Goal: Task Accomplishment & Management: Manage account settings

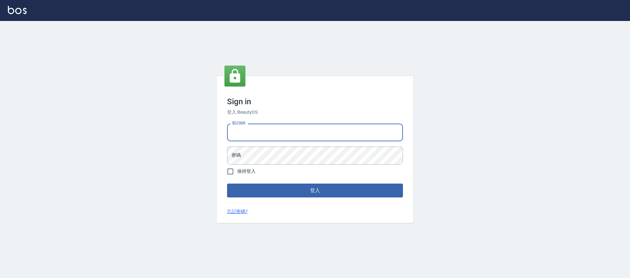
click at [230, 127] on input "電話號碼" at bounding box center [315, 133] width 176 height 18
type input "0225158181"
click at [277, 171] on form "電話號碼 [PHONE_NUMBER] 電話號碼 密碼 密碼 保持登入 登入" at bounding box center [315, 159] width 176 height 77
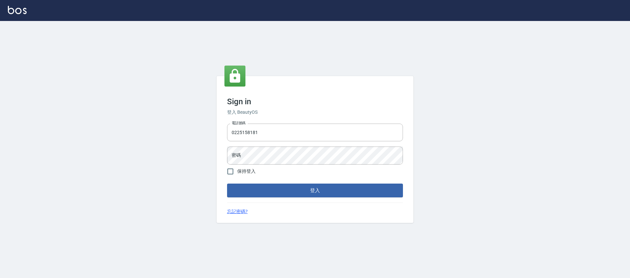
click at [273, 145] on div "電話號碼 [PHONE_NUMBER] 電話號碼 密碼 密碼" at bounding box center [315, 144] width 181 height 46
click at [273, 138] on input "0225158181" at bounding box center [315, 133] width 176 height 18
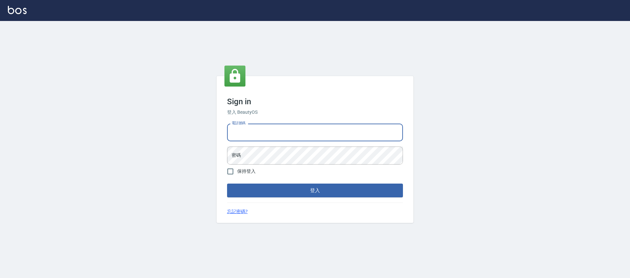
drag, startPoint x: 289, startPoint y: 131, endPoint x: 290, endPoint y: 137, distance: 5.7
click at [289, 133] on input "電話號碼" at bounding box center [315, 133] width 176 height 18
type input "0981921116"
click at [227, 184] on button "登入" at bounding box center [315, 191] width 176 height 14
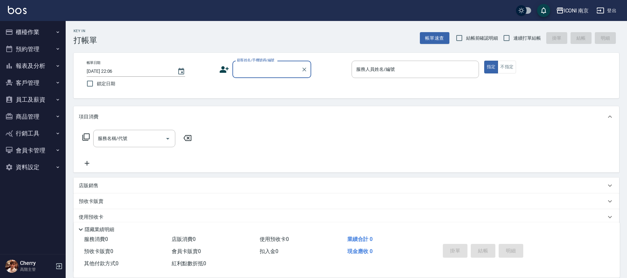
click at [37, 80] on button "客戶管理" at bounding box center [33, 83] width 60 height 17
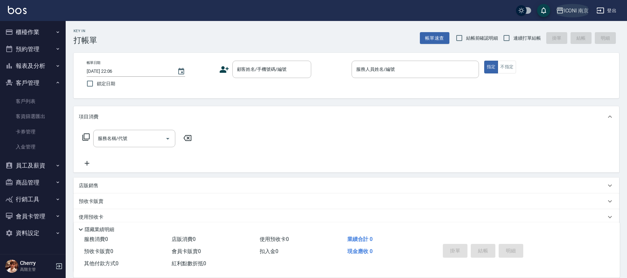
click at [579, 6] on button "ICONI 南京" at bounding box center [573, 10] width 38 height 13
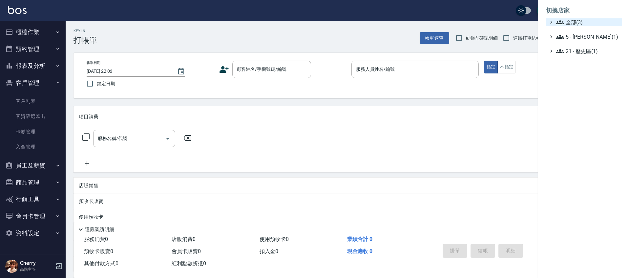
click at [574, 22] on span "全部(3)" at bounding box center [588, 22] width 63 height 8
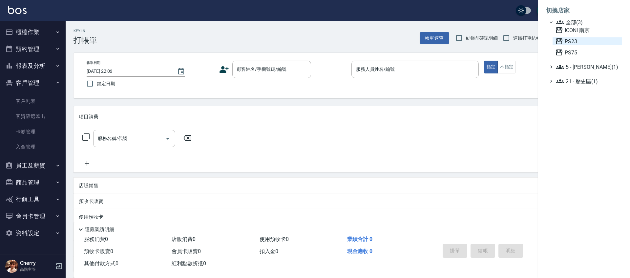
click at [575, 41] on span "PS23" at bounding box center [588, 41] width 64 height 8
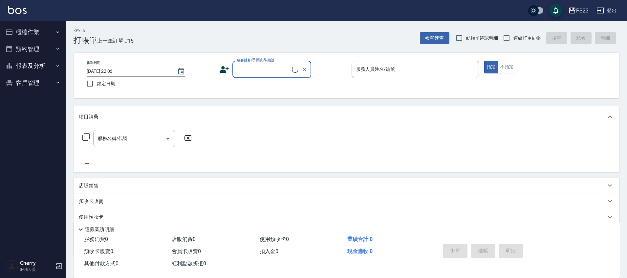
click at [39, 47] on button "預約管理" at bounding box center [33, 49] width 60 height 17
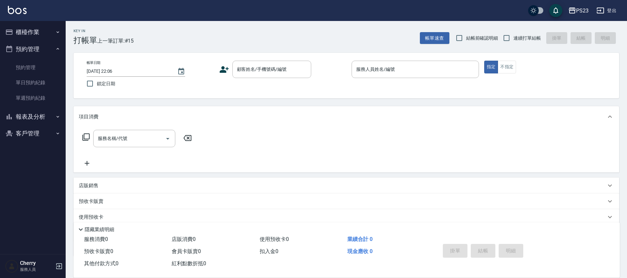
click at [36, 118] on button "報表及分析" at bounding box center [33, 116] width 60 height 17
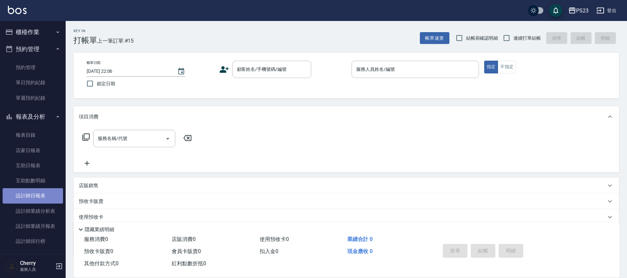
click at [39, 193] on link "設計師日報表" at bounding box center [33, 195] width 60 height 15
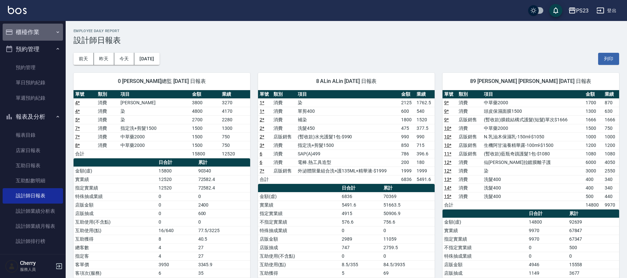
click at [38, 33] on button "櫃檯作業" at bounding box center [33, 32] width 60 height 17
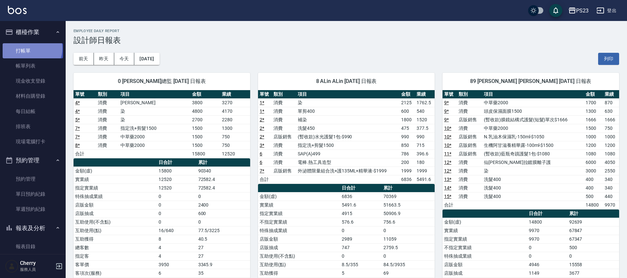
click at [32, 48] on link "打帳單" at bounding box center [33, 50] width 60 height 15
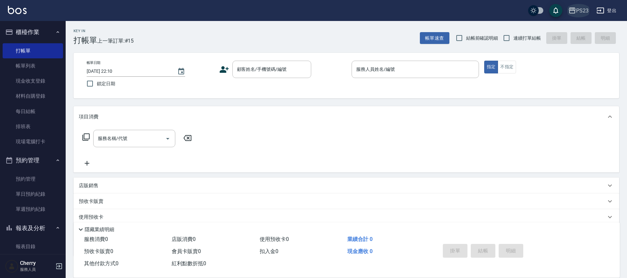
click at [576, 8] on div "PS23" at bounding box center [582, 11] width 12 height 8
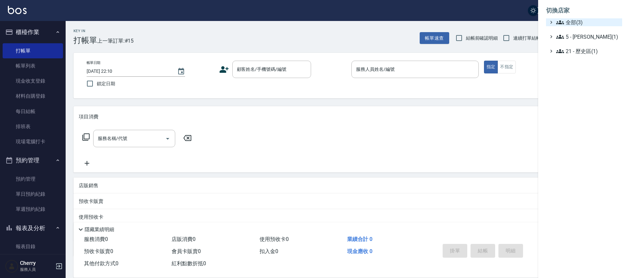
click at [575, 21] on span "全部(3)" at bounding box center [588, 22] width 63 height 8
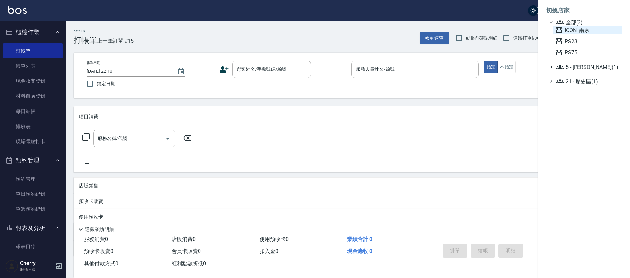
click at [576, 33] on span "ICONI 南京" at bounding box center [588, 30] width 64 height 8
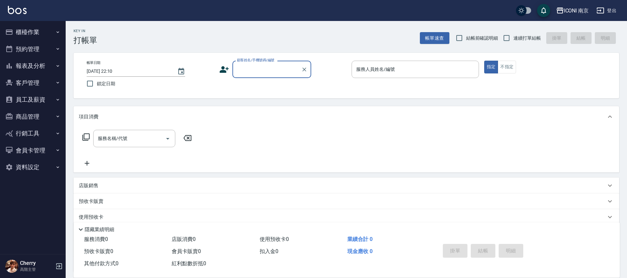
click at [32, 35] on button "櫃檯作業" at bounding box center [33, 32] width 60 height 17
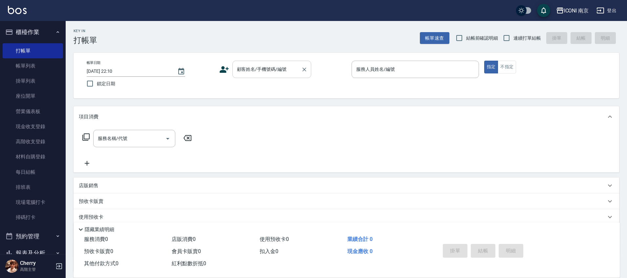
click at [233, 75] on div "顧客姓名/手機號碼/編號" at bounding box center [271, 69] width 79 height 17
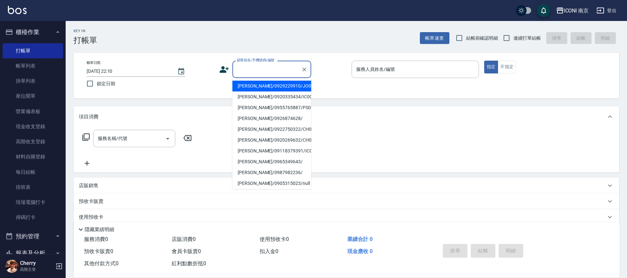
drag, startPoint x: 248, startPoint y: 71, endPoint x: 246, endPoint y: 58, distance: 12.9
click at [248, 70] on input "顧客姓名/手機號碼/編號" at bounding box center [266, 69] width 63 height 11
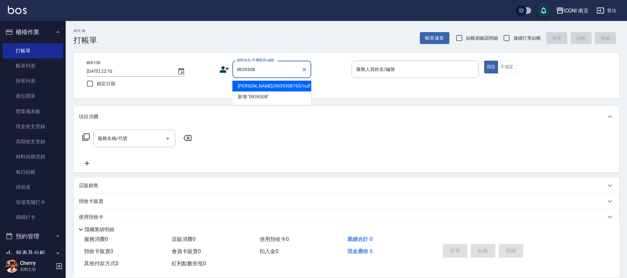
click at [286, 89] on li "蔡郁純/0939308765/null" at bounding box center [271, 86] width 79 height 11
type input "蔡郁純/0939308765/null"
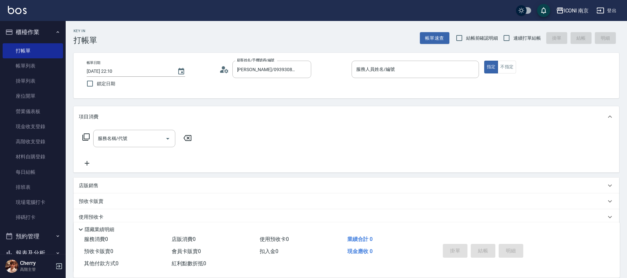
click at [223, 71] on icon at bounding box center [222, 71] width 4 height 3
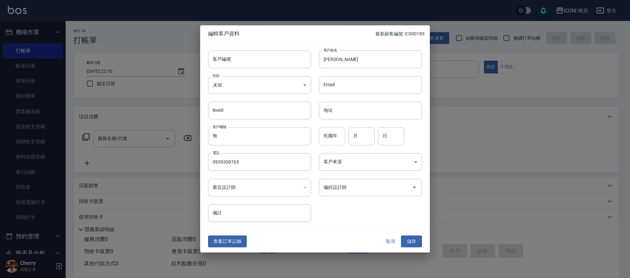
click at [338, 131] on input "民國年" at bounding box center [332, 137] width 26 height 18
type input "71"
type input "08"
type input "12"
click at [369, 163] on body "ICONI 南京 登出 櫃檯作業 打帳單 帳單列表 掛單列表 座位開單 營業儀表板 現金收支登錄 高階收支登錄 材料自購登錄 每日結帳 排班表 現場電腦打卡 …" at bounding box center [315, 168] width 630 height 336
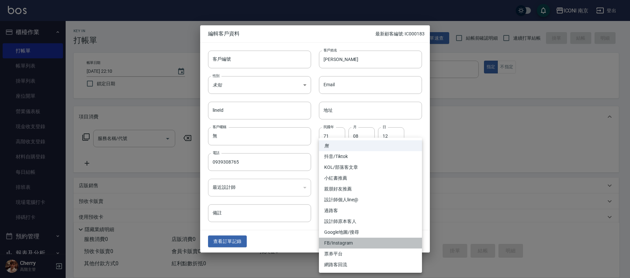
click at [355, 242] on li "FB/Instagram" at bounding box center [370, 243] width 103 height 11
type input "FB/Instagram"
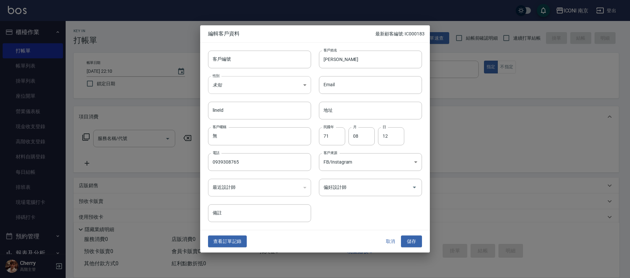
click at [295, 91] on body "ICONI 南京 登出 櫃檯作業 打帳單 帳單列表 掛單列表 座位開單 營業儀表板 現金收支登錄 高階收支登錄 材料自購登錄 每日結帳 排班表 現場電腦打卡 …" at bounding box center [315, 168] width 630 height 336
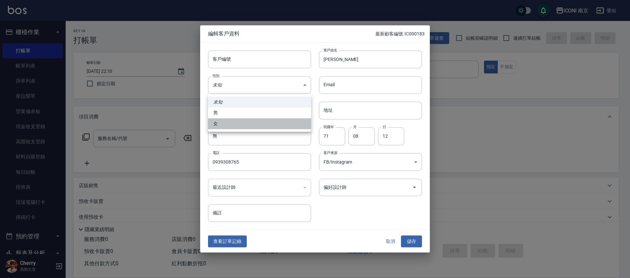
click at [274, 121] on li "女" at bounding box center [259, 124] width 103 height 11
type input "FEMALE"
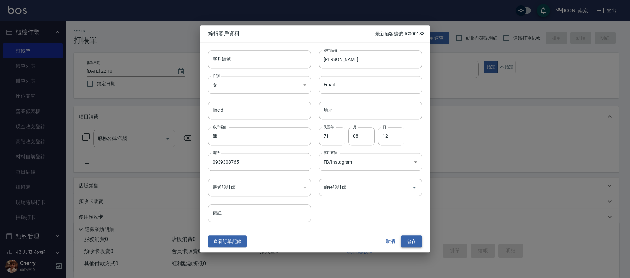
click at [412, 244] on button "儲存" at bounding box center [411, 242] width 21 height 12
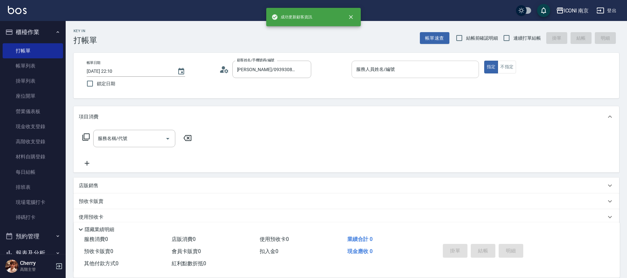
click at [361, 69] on input "服務人員姓名/編號" at bounding box center [415, 69] width 121 height 11
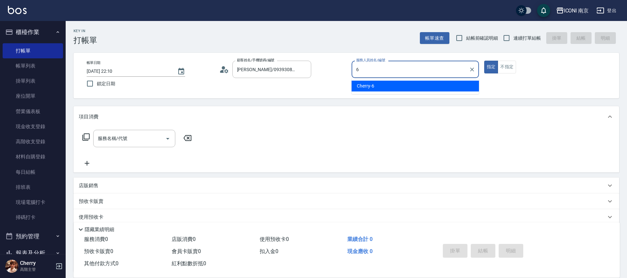
type input "Cherry-6"
type button "true"
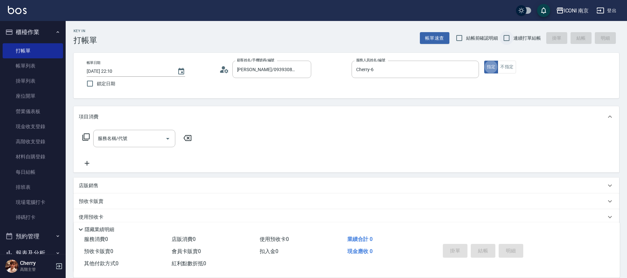
click at [513, 42] on input "連續打單結帳" at bounding box center [507, 38] width 14 height 14
checkbox input "true"
click at [83, 137] on icon at bounding box center [86, 137] width 8 height 8
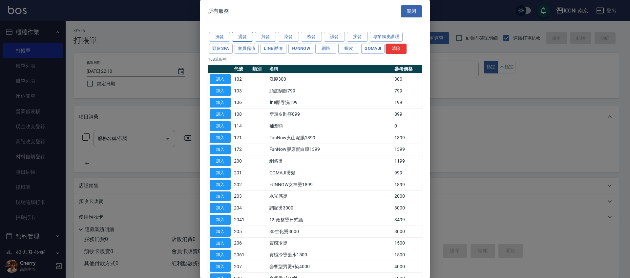
click at [248, 39] on button "燙髮" at bounding box center [242, 37] width 21 height 10
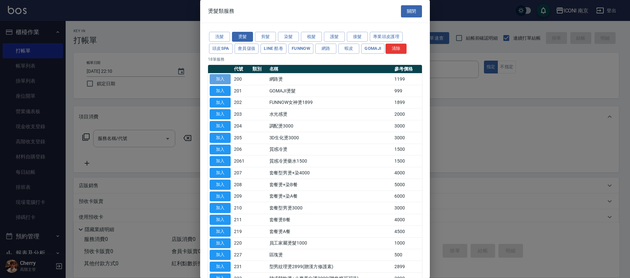
click at [223, 78] on button "加入" at bounding box center [220, 79] width 21 height 10
type input "網路燙(200)"
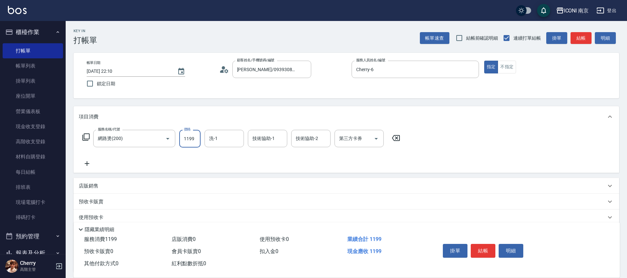
click at [186, 137] on input "1199" at bounding box center [189, 139] width 21 height 18
type input "1299"
type input "LORI-17"
click at [88, 135] on icon at bounding box center [86, 137] width 8 height 8
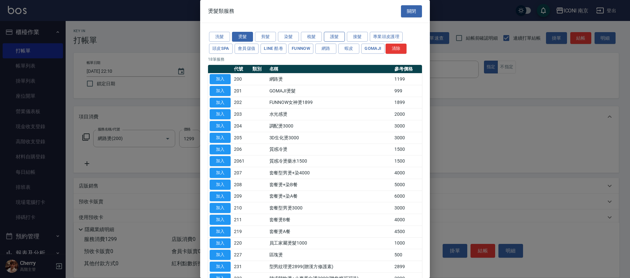
click at [341, 33] on button "護髮" at bounding box center [334, 37] width 21 height 10
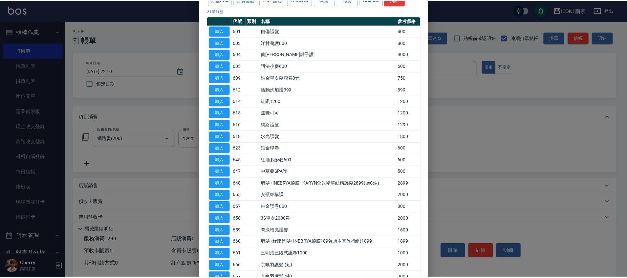
scroll to position [123, 0]
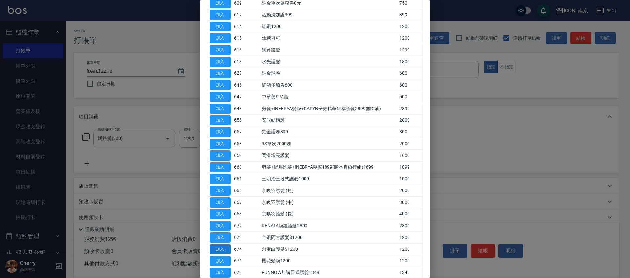
click at [215, 248] on button "加入" at bounding box center [220, 250] width 21 height 10
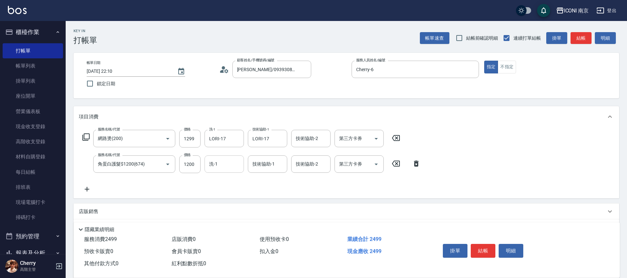
click at [217, 164] on div "洗-1 洗-1" at bounding box center [224, 164] width 39 height 17
type input "LORI-17"
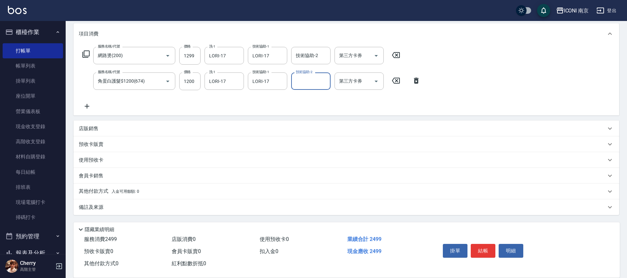
scroll to position [82, 0]
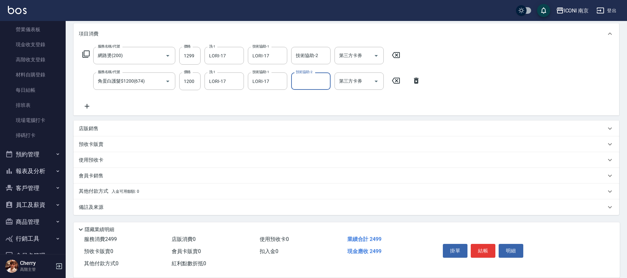
click at [97, 205] on p "備註及來源" at bounding box center [91, 207] width 25 height 7
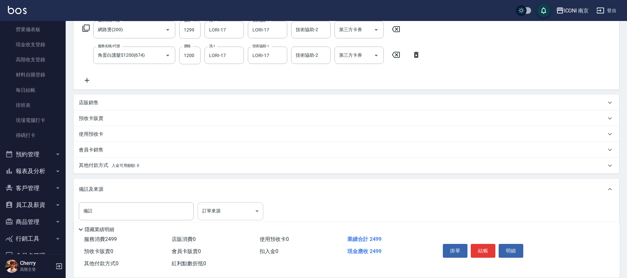
scroll to position [115, 0]
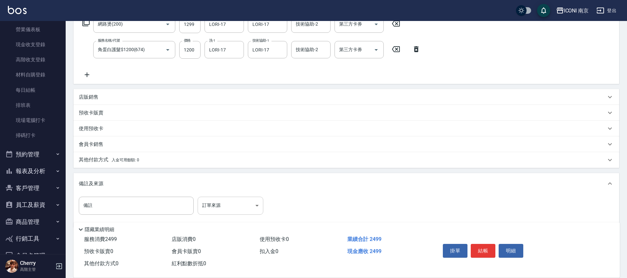
click at [239, 203] on body "ICONI 南京 登出 櫃檯作業 打帳單 帳單列表 掛單列表 座位開單 營業儀表板 現金收支登錄 高階收支登錄 材料自購登錄 每日結帳 排班表 現場電腦打卡 …" at bounding box center [313, 88] width 627 height 406
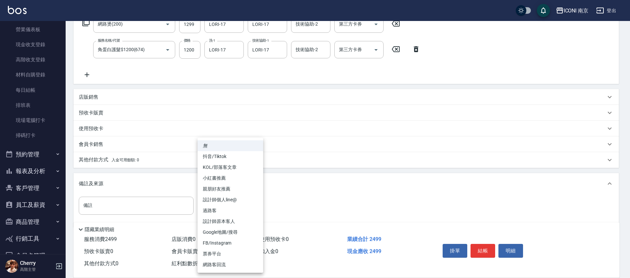
click at [234, 244] on li "FB/Instagram" at bounding box center [231, 243] width 66 height 11
type input "FB/Instagram"
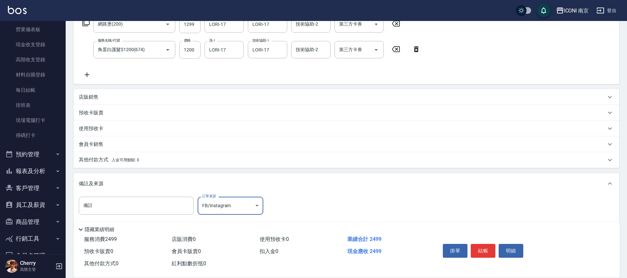
click at [161, 209] on input "備註" at bounding box center [136, 206] width 115 height 18
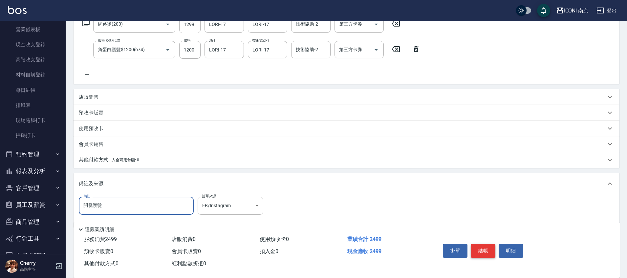
type input "開發護髮"
click at [472, 247] on button "結帳" at bounding box center [483, 251] width 25 height 14
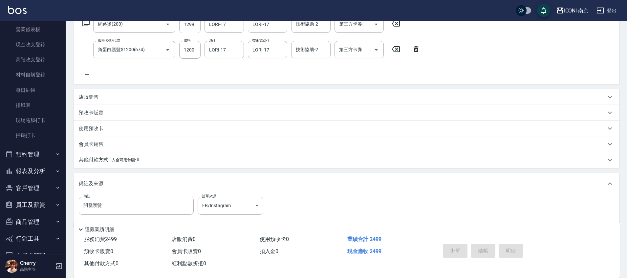
type input "2025/08/15 22:11"
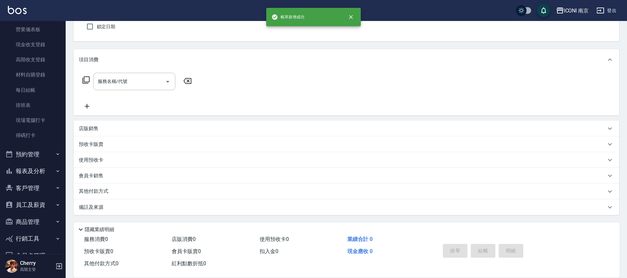
scroll to position [0, 0]
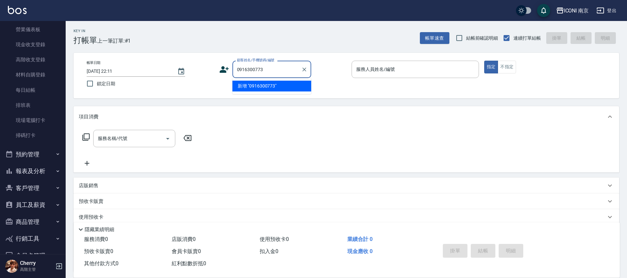
click at [271, 86] on li "新增 "0916300773"" at bounding box center [271, 86] width 79 height 11
type input "0916300773"
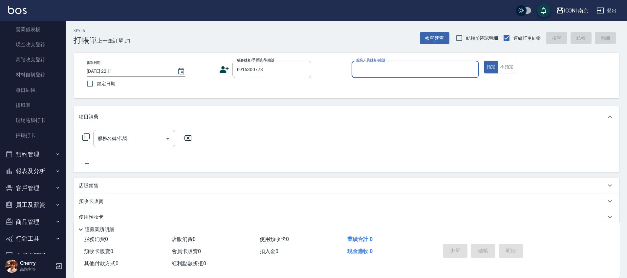
click at [225, 69] on icon at bounding box center [224, 70] width 10 height 10
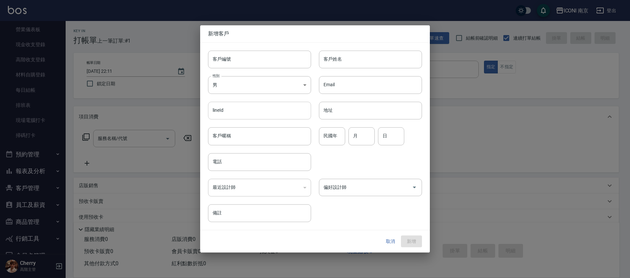
type input "0916300773"
click at [254, 87] on body "ICONI 南京 登出 櫃檯作業 打帳單 帳單列表 掛單列表 座位開單 營業儀表板 現金收支登錄 高階收支登錄 材料自購登錄 每日結帳 排班表 現場電腦打卡 …" at bounding box center [315, 168] width 630 height 336
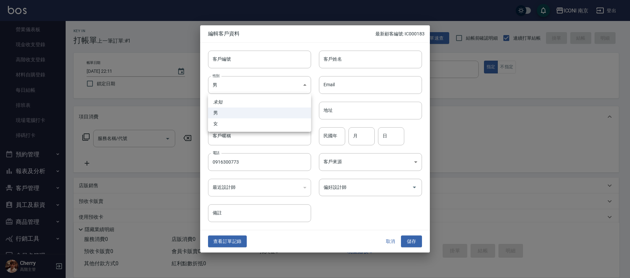
click at [235, 124] on li "女" at bounding box center [259, 124] width 103 height 11
type input "FEMALE"
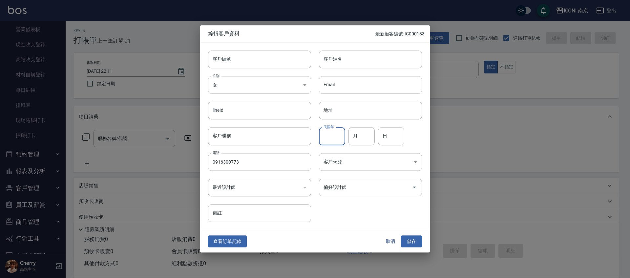
click at [331, 137] on input "民國年" at bounding box center [332, 137] width 26 height 18
type input "85"
type input "06"
type input "12"
click at [388, 156] on body "ICONI 南京 登出 櫃檯作業 打帳單 帳單列表 掛單列表 座位開單 營業儀表板 現金收支登錄 高階收支登錄 材料自購登錄 每日結帳 排班表 現場電腦打卡 …" at bounding box center [315, 168] width 630 height 336
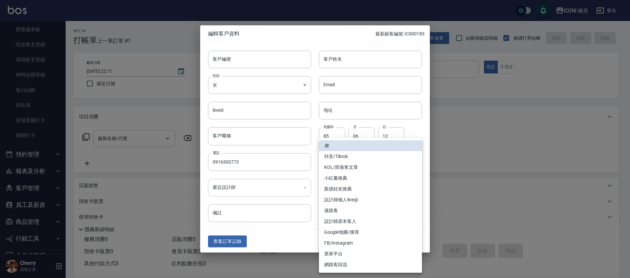
click at [372, 244] on li "FB/Instagram" at bounding box center [370, 243] width 103 height 11
type input "FB/Instagram"
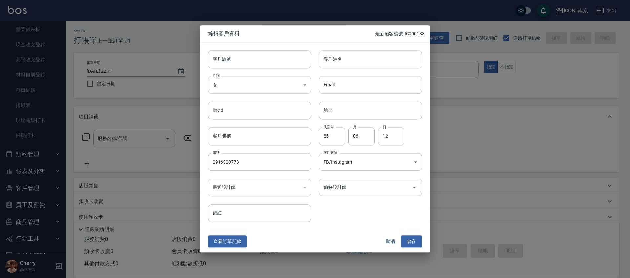
click at [358, 57] on input "客戶姓名" at bounding box center [370, 60] width 103 height 18
type input "陳柔蓓"
click at [412, 241] on button "儲存" at bounding box center [411, 242] width 21 height 12
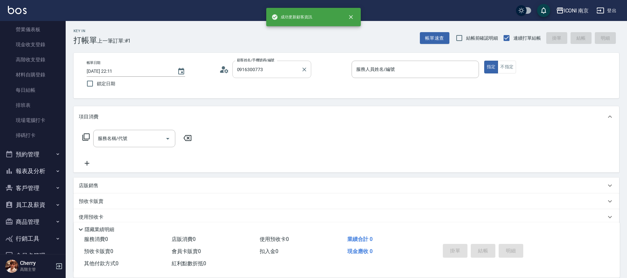
click at [273, 72] on input "0916300773" at bounding box center [266, 69] width 63 height 11
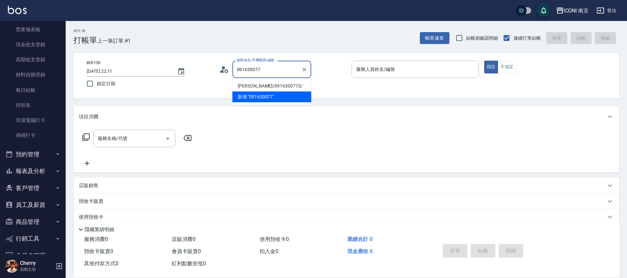
click at [275, 84] on li "陳柔蓓/0916300773/" at bounding box center [271, 86] width 79 height 11
type input "陳柔蓓/0916300773/"
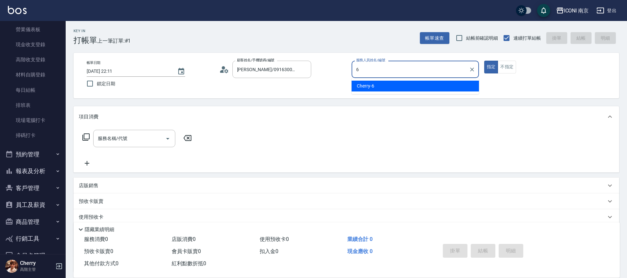
type input "Cherry-6"
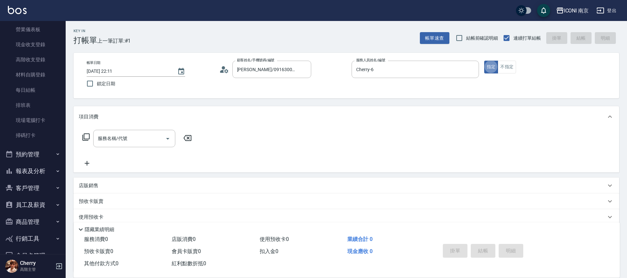
click at [83, 137] on icon at bounding box center [85, 137] width 7 height 7
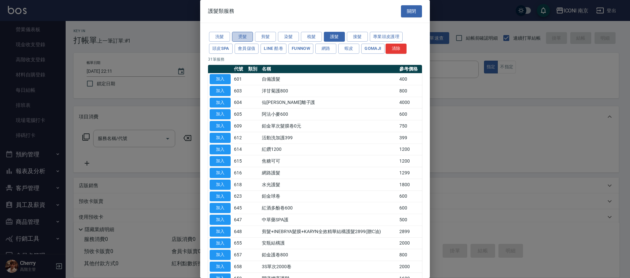
click at [245, 37] on button "燙髮" at bounding box center [242, 37] width 21 height 10
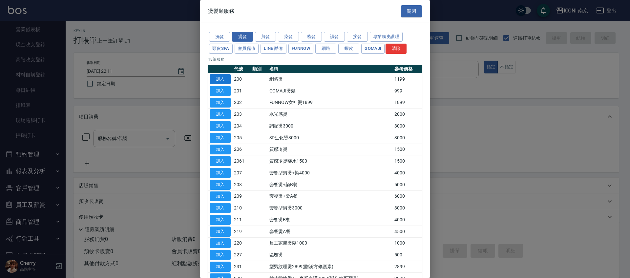
click at [223, 75] on button "加入" at bounding box center [220, 79] width 21 height 10
type input "網路燙(200)"
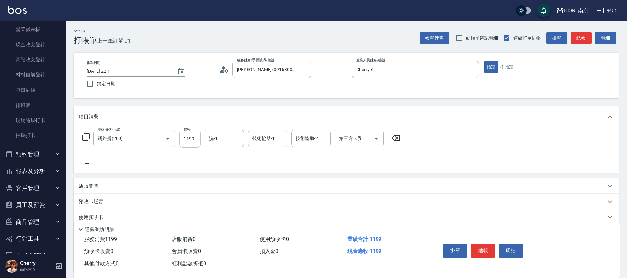
click at [195, 137] on input "1199" at bounding box center [189, 139] width 21 height 18
type input "2299"
type input "174"
type input "LORI-17"
click at [228, 134] on input "洗-1" at bounding box center [224, 138] width 33 height 11
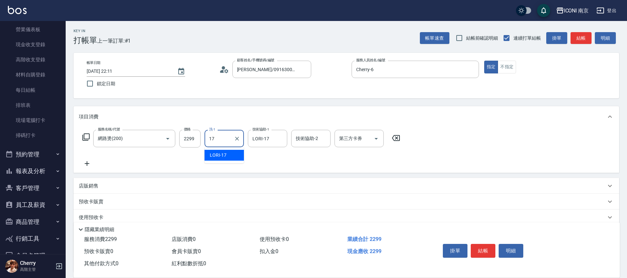
type input "LORI-17"
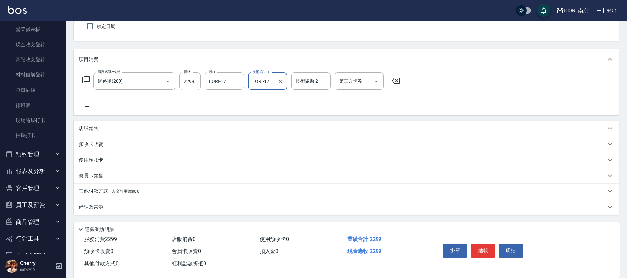
click at [107, 203] on div "備註及來源" at bounding box center [347, 208] width 546 height 16
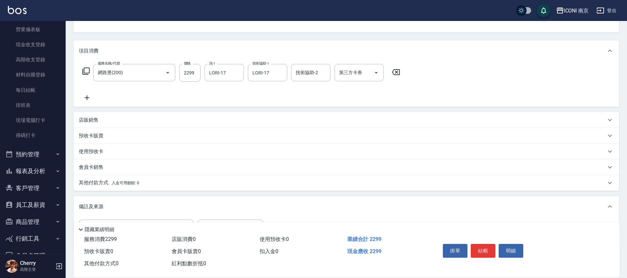
scroll to position [75, 0]
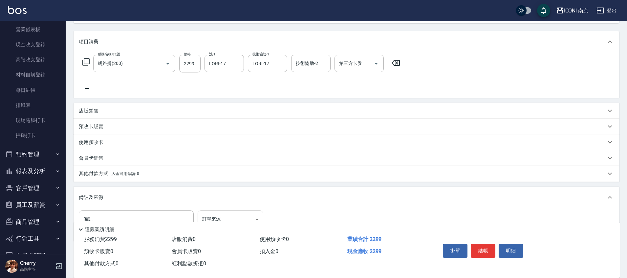
click at [238, 212] on body "ICONI 南京 登出 櫃檯作業 打帳單 帳單列表 掛單列表 座位開單 營業儀表板 現金收支登錄 高階收支登錄 材料自購登錄 每日結帳 排班表 現場電腦打卡 …" at bounding box center [313, 115] width 627 height 380
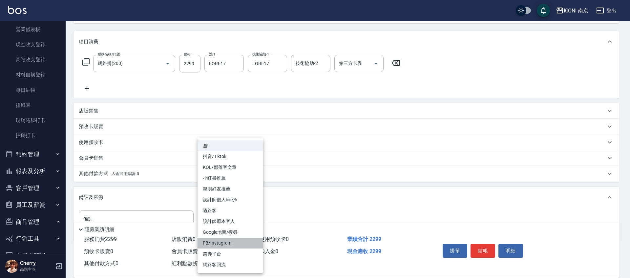
click at [223, 243] on li "FB/Instagram" at bounding box center [231, 243] width 66 height 11
type input "FB/Instagram"
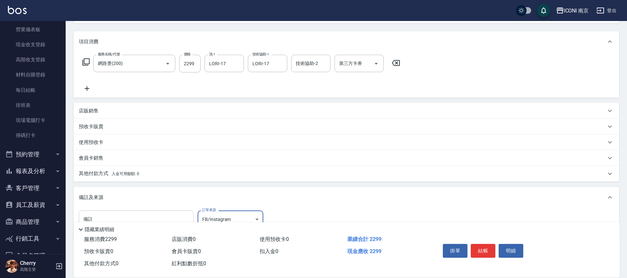
click at [160, 213] on input "備註" at bounding box center [136, 220] width 115 height 18
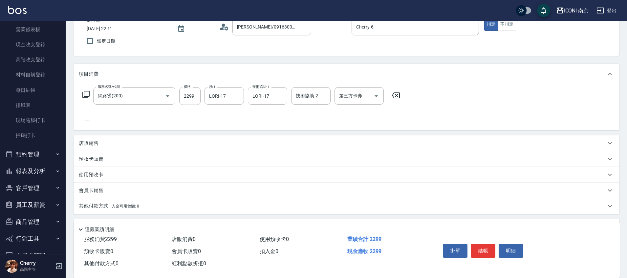
scroll to position [0, 0]
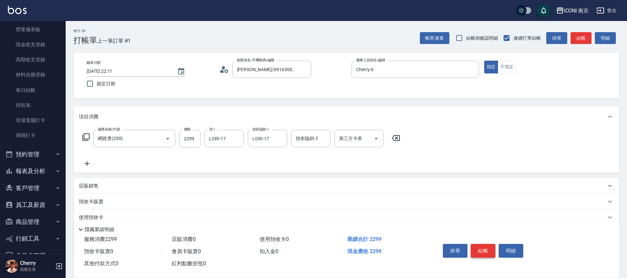
type input "升級藥水"
click at [478, 250] on button "結帳" at bounding box center [483, 251] width 25 height 14
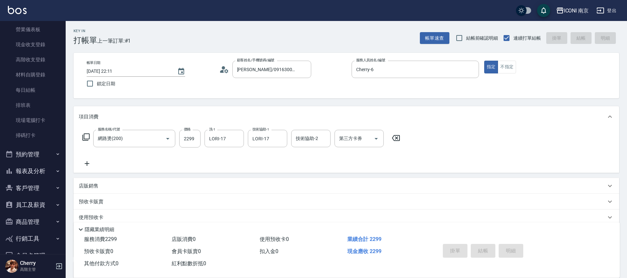
type input "2025/08/15 22:12"
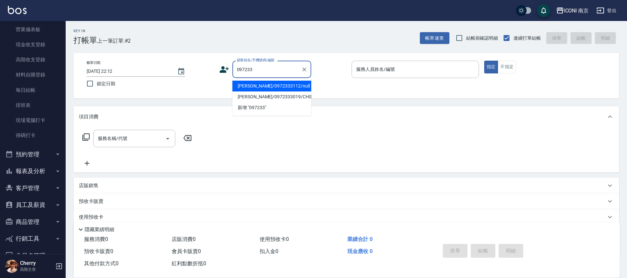
click at [276, 85] on li "許亦珊/0972333112/null" at bounding box center [271, 86] width 79 height 11
type input "許亦珊/0972333112/null"
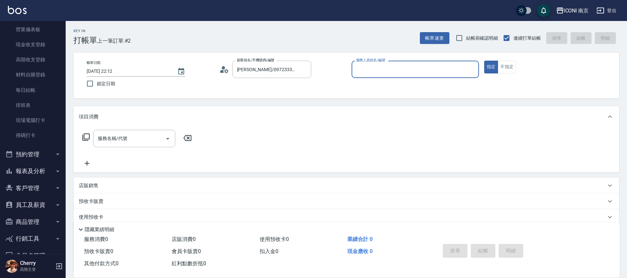
click at [226, 73] on icon at bounding box center [224, 70] width 10 height 10
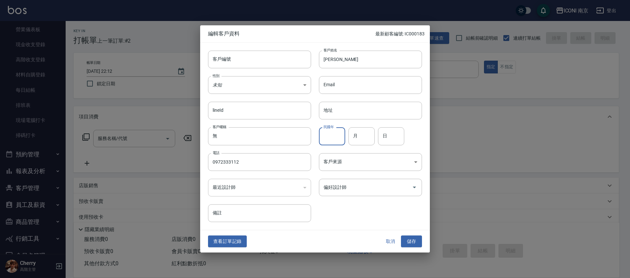
click at [332, 138] on input "民國年" at bounding box center [332, 137] width 26 height 18
type input "82"
type input "02"
type input "09"
click at [250, 85] on body "ICONI 南京 登出 櫃檯作業 打帳單 帳單列表 掛單列表 座位開單 營業儀表板 現金收支登錄 高階收支登錄 材料自購登錄 每日結帳 排班表 現場電腦打卡 …" at bounding box center [315, 168] width 630 height 336
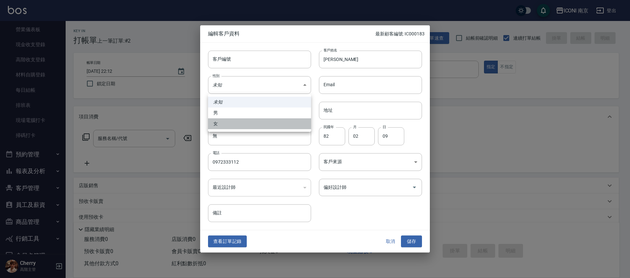
click at [243, 125] on li "女" at bounding box center [259, 124] width 103 height 11
type input "FEMALE"
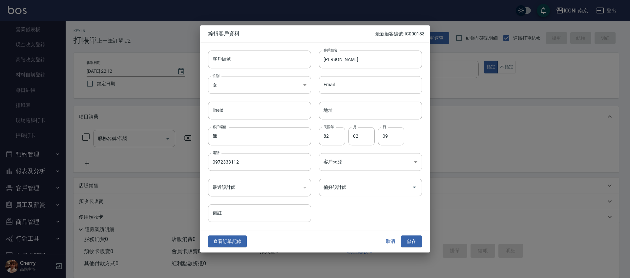
click at [346, 164] on body "ICONI 南京 登出 櫃檯作業 打帳單 帳單列表 掛單列表 座位開單 營業儀表板 現金收支登錄 高階收支登錄 材料自購登錄 每日結帳 排班表 現場電腦打卡 …" at bounding box center [315, 168] width 630 height 336
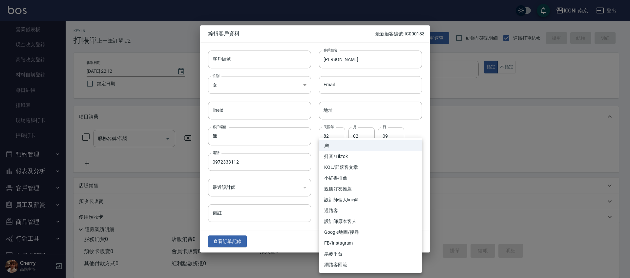
click at [341, 243] on li "FB/Instagram" at bounding box center [370, 243] width 103 height 11
type input "FB/Instagram"
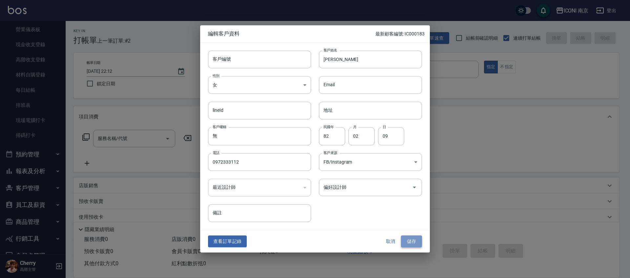
click at [410, 242] on button "儲存" at bounding box center [411, 242] width 21 height 12
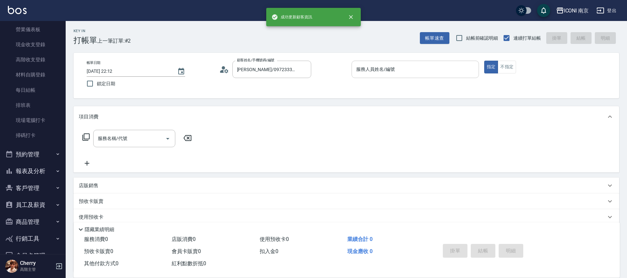
click at [384, 68] on input "服務人員姓名/編號" at bounding box center [415, 69] width 121 height 11
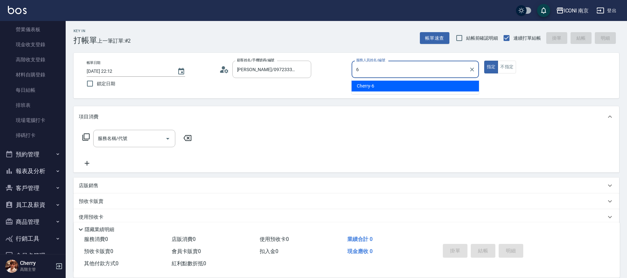
type input "Cherry-6"
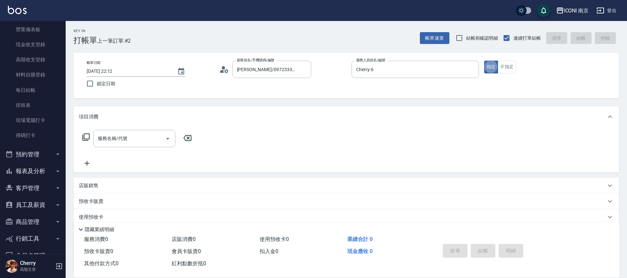
click at [88, 137] on icon at bounding box center [86, 137] width 8 height 8
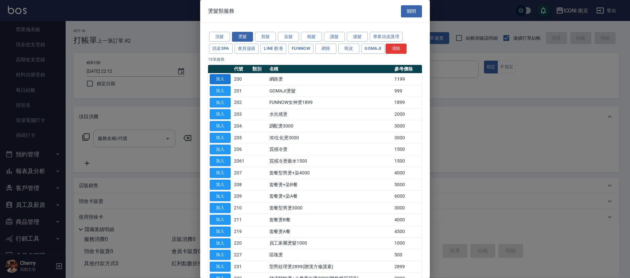
click at [228, 84] on button "加入" at bounding box center [220, 79] width 21 height 10
type input "網路燙(200)"
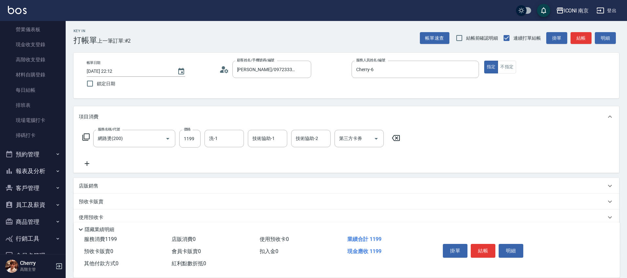
drag, startPoint x: 194, startPoint y: 139, endPoint x: 173, endPoint y: 126, distance: 24.6
click at [193, 139] on input "1199" at bounding box center [189, 139] width 21 height 18
type input "1299"
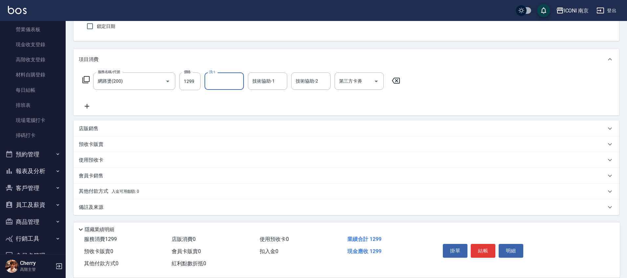
click at [99, 205] on p "備註及來源" at bounding box center [91, 207] width 25 height 7
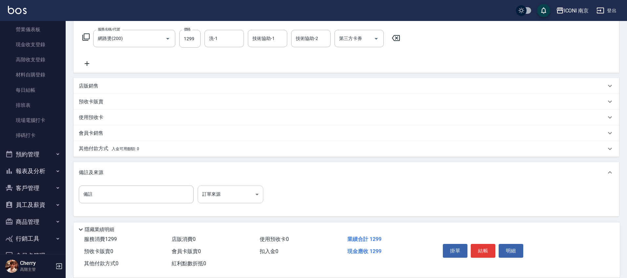
scroll to position [101, 0]
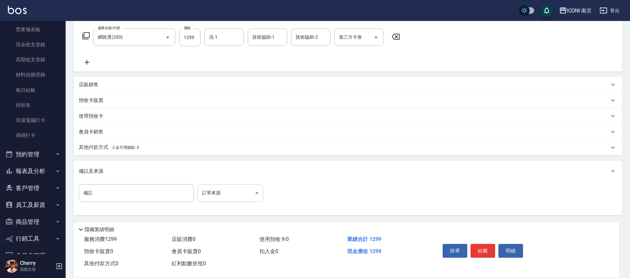
click at [227, 197] on body "ICONI 南京 登出 櫃檯作業 打帳單 帳單列表 掛單列表 座位開單 營業儀表板 現金收支登錄 高階收支登錄 材料自購登錄 每日結帳 排班表 現場電腦打卡 …" at bounding box center [315, 89] width 630 height 380
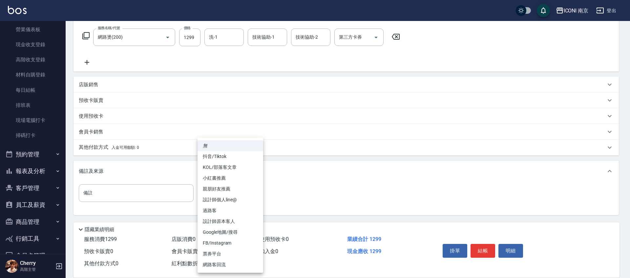
click at [223, 242] on li "FB/Instagram" at bounding box center [231, 243] width 66 height 11
type input "FB/Instagram"
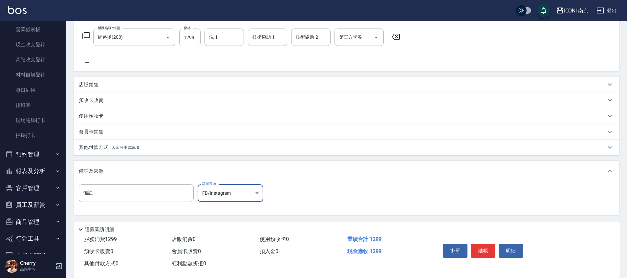
click at [96, 146] on p "其他付款方式 入金可用餘額: 0" at bounding box center [109, 147] width 60 height 7
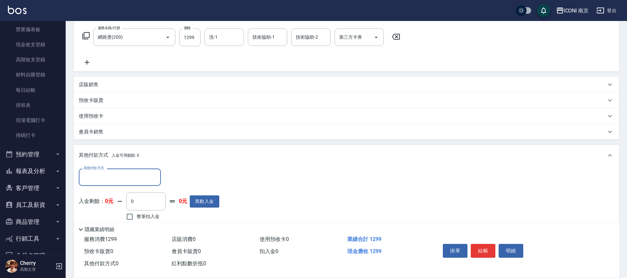
scroll to position [0, 0]
click at [124, 176] on input "其他付款方式" at bounding box center [120, 177] width 76 height 11
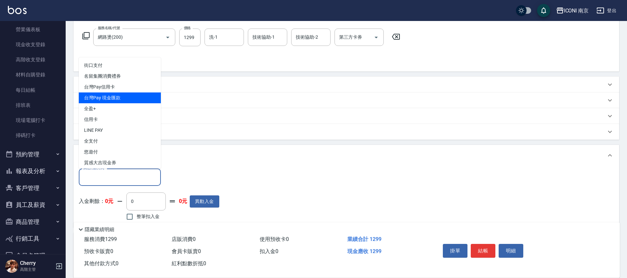
scroll to position [24, 0]
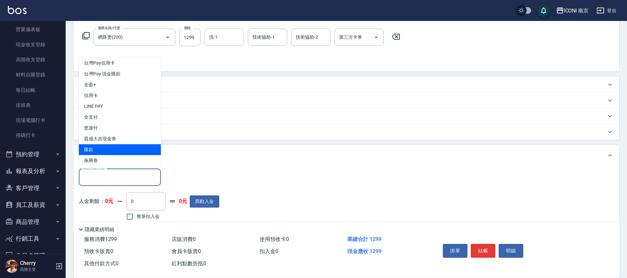
click at [97, 148] on span "匯款" at bounding box center [120, 149] width 82 height 11
type input "匯款"
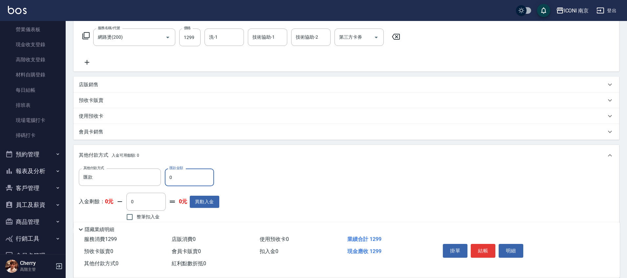
click at [183, 183] on input "0" at bounding box center [189, 178] width 49 height 18
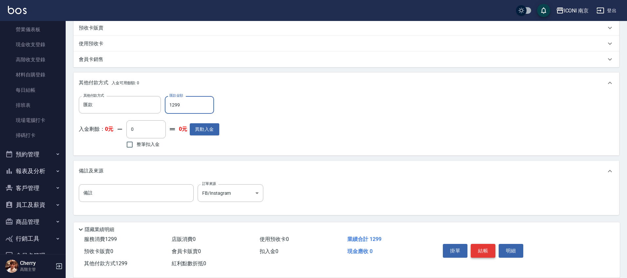
type input "1299"
click at [484, 247] on button "結帳" at bounding box center [483, 251] width 25 height 14
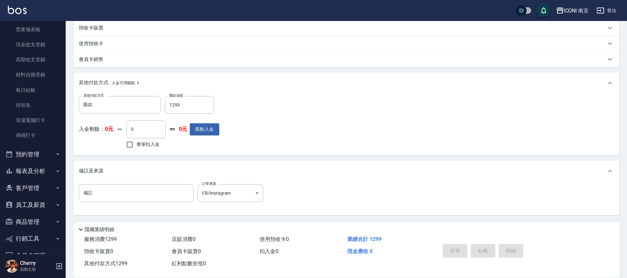
type input "2025/08/15 22:13"
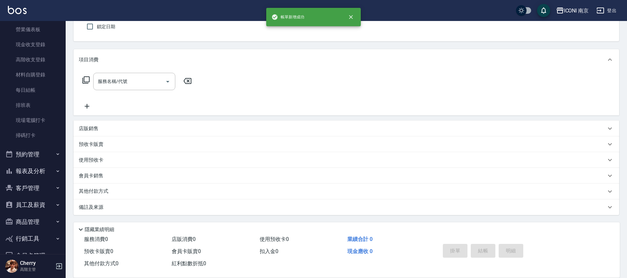
scroll to position [0, 0]
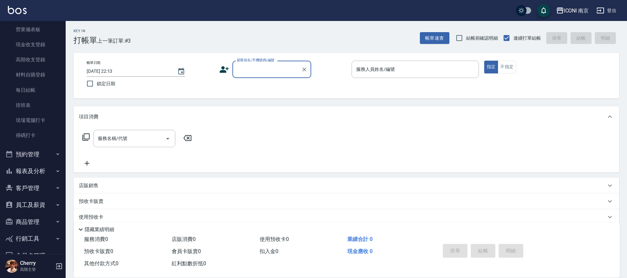
click at [35, 174] on button "報表及分析" at bounding box center [33, 171] width 60 height 17
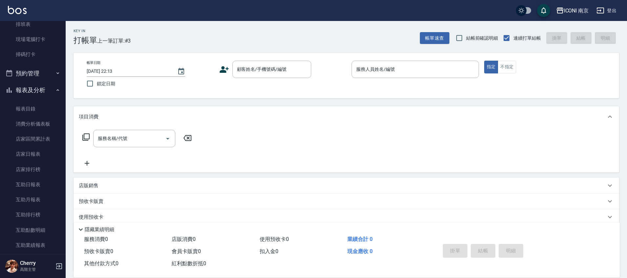
scroll to position [164, 0]
click at [36, 158] on link "店家日報表" at bounding box center [33, 153] width 60 height 15
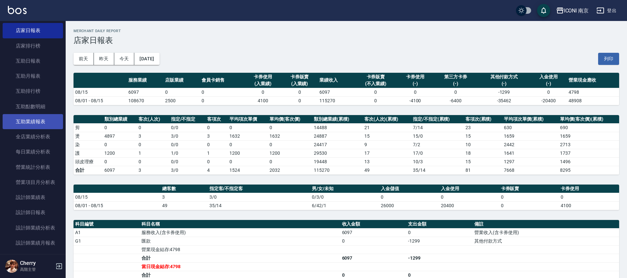
scroll to position [287, 0]
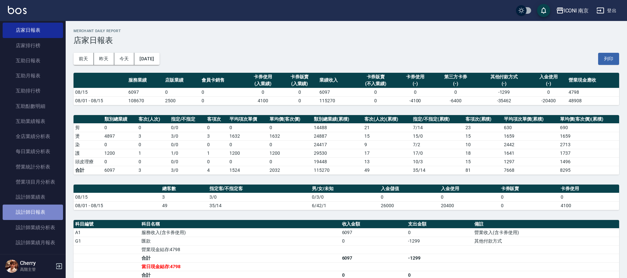
click at [39, 212] on link "設計師日報表" at bounding box center [33, 212] width 60 height 15
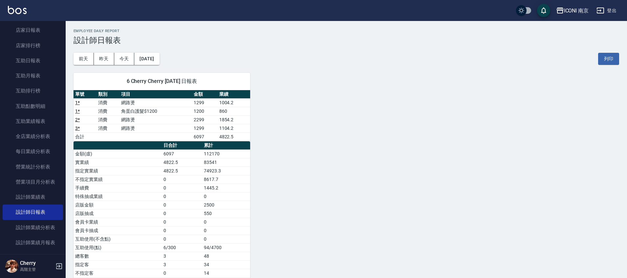
click at [298, 163] on div "6 Cherry Cherry 08/15/2025 日報表 單號 類別 項目 金額 業績 1 * 消費 網路燙 1299 1004.2 1 * 消費 角蛋白…" at bounding box center [343, 188] width 554 height 247
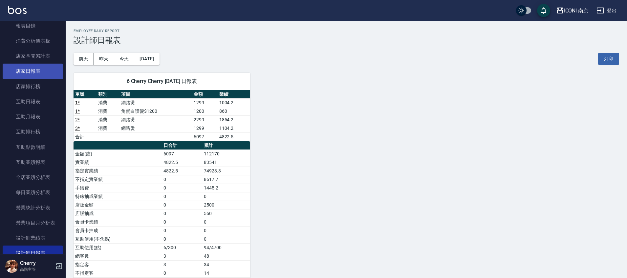
scroll to position [164, 0]
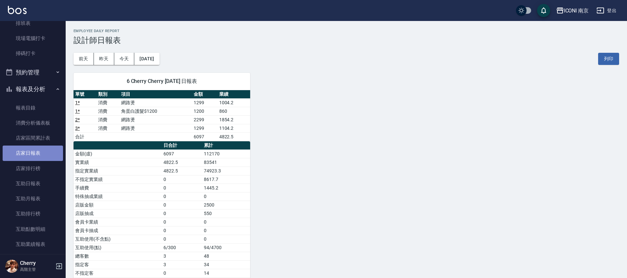
click at [33, 151] on link "店家日報表" at bounding box center [33, 153] width 60 height 15
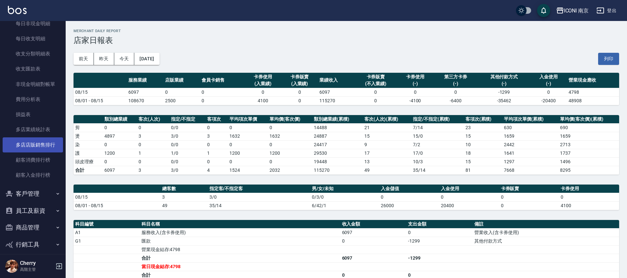
scroll to position [734, 0]
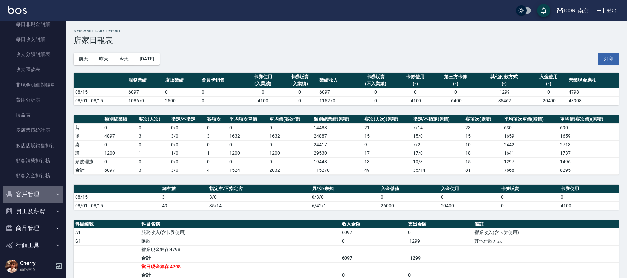
click at [44, 197] on button "客戶管理" at bounding box center [33, 194] width 60 height 17
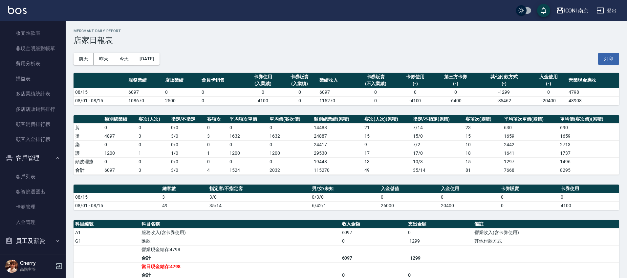
scroll to position [816, 0]
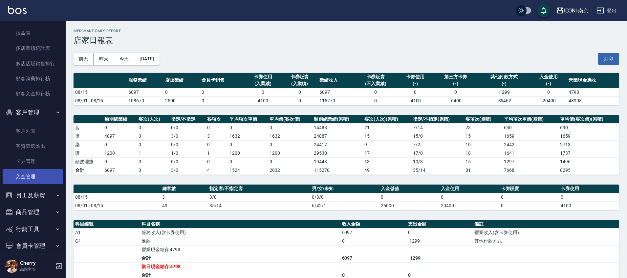
click at [33, 177] on link "入金管理" at bounding box center [33, 176] width 60 height 15
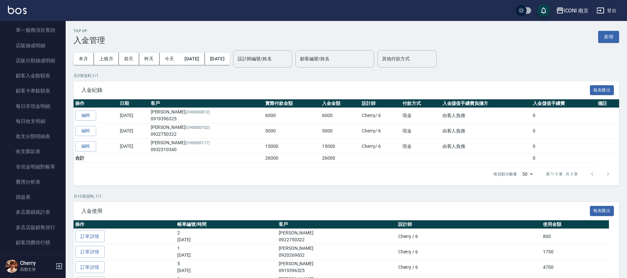
scroll to position [775, 0]
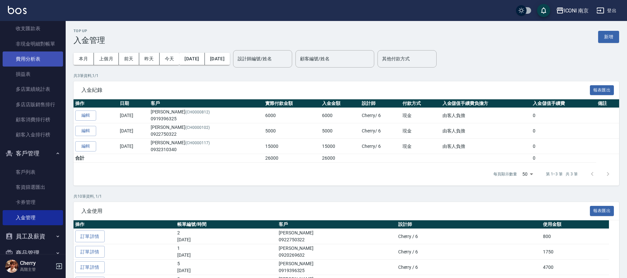
click at [40, 59] on link "費用分析表" at bounding box center [33, 59] width 60 height 15
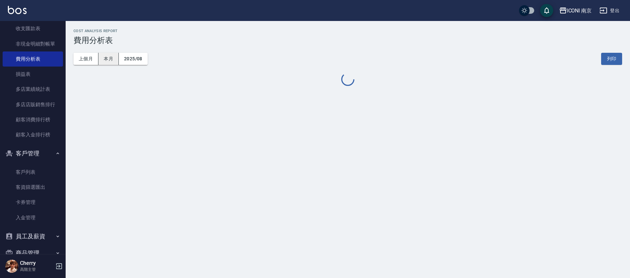
click at [106, 57] on button "本月" at bounding box center [109, 59] width 20 height 12
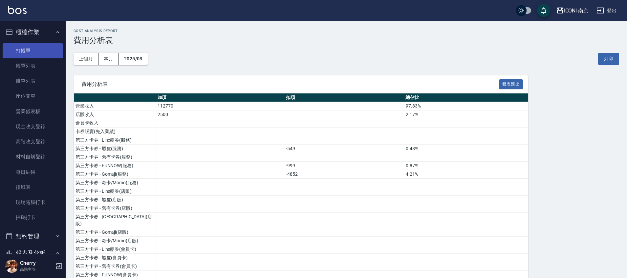
click at [18, 50] on link "打帳單" at bounding box center [33, 50] width 60 height 15
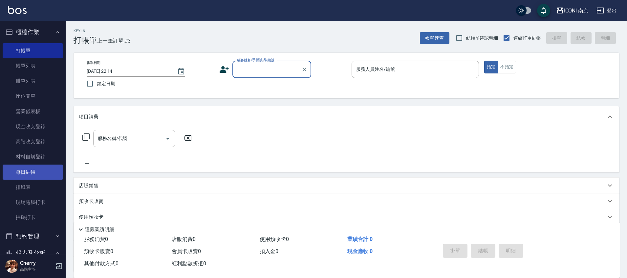
click at [32, 174] on link "每日結帳" at bounding box center [33, 172] width 60 height 15
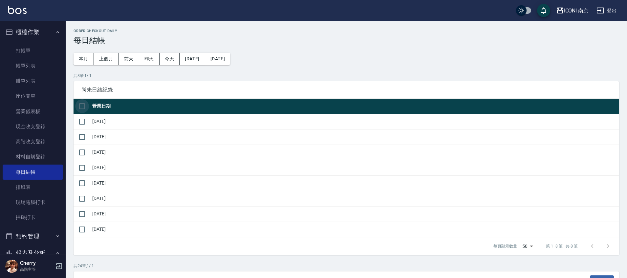
click at [85, 102] on input "checkbox" at bounding box center [82, 106] width 14 height 14
checkbox input "true"
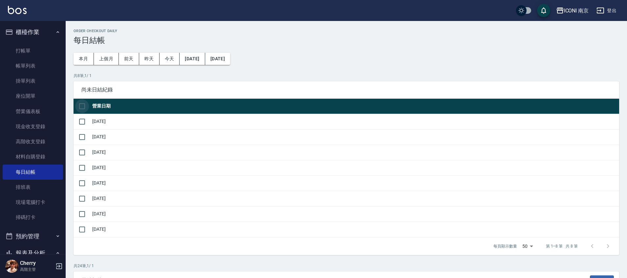
checkbox input "true"
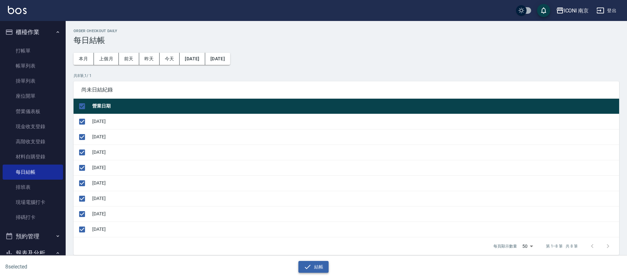
click at [309, 268] on icon "button" at bounding box center [308, 267] width 8 height 8
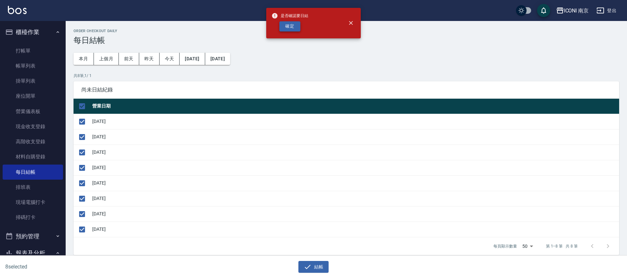
click at [297, 27] on button "確定" at bounding box center [289, 26] width 21 height 10
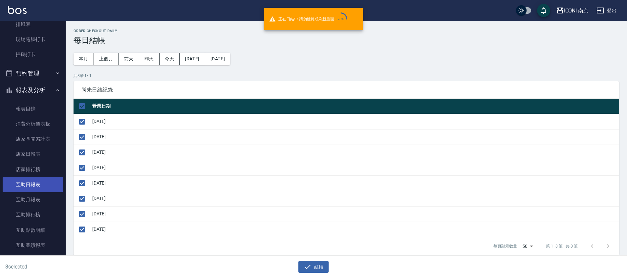
scroll to position [164, 0]
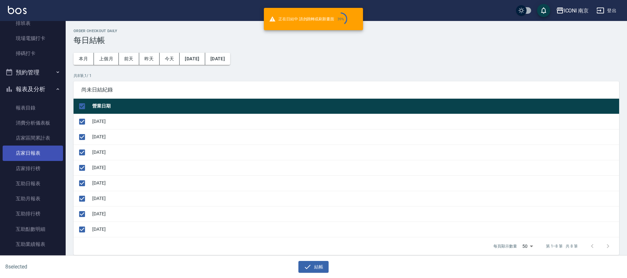
click at [36, 156] on link "店家日報表" at bounding box center [33, 153] width 60 height 15
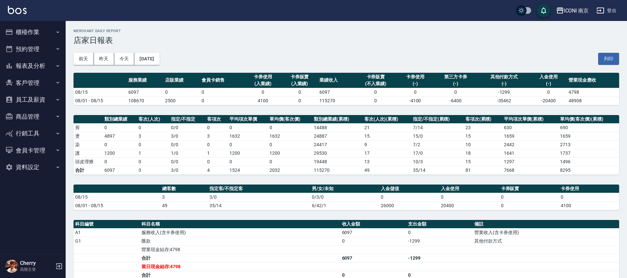
click at [21, 42] on button "預約管理" at bounding box center [33, 49] width 60 height 17
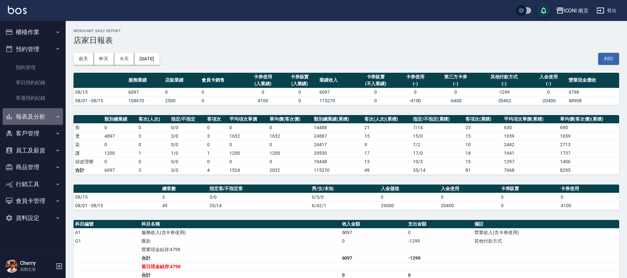
click at [33, 119] on button "報表及分析" at bounding box center [33, 116] width 60 height 17
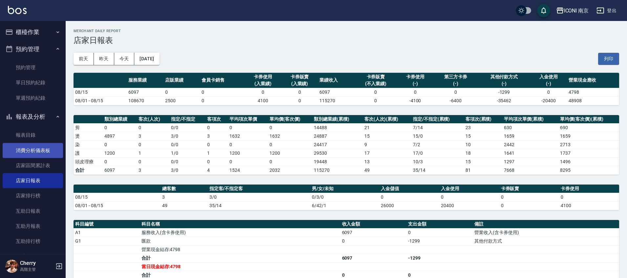
click at [33, 150] on link "消費分析儀表板" at bounding box center [33, 150] width 60 height 15
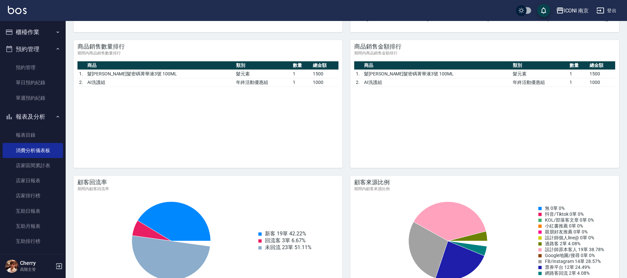
scroll to position [780, 0]
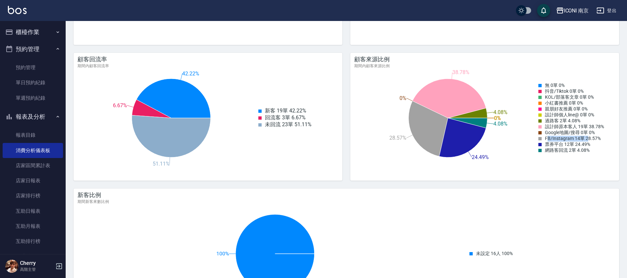
drag, startPoint x: 549, startPoint y: 143, endPoint x: 580, endPoint y: 130, distance: 34.2
click at [588, 141] on div "FB/Instagram 14單 28.57%" at bounding box center [572, 139] width 66 height 6
drag, startPoint x: 554, startPoint y: 129, endPoint x: 601, endPoint y: 127, distance: 47.3
click at [601, 127] on div "設計師原本客人 19單 38.78%" at bounding box center [572, 127] width 66 height 6
click at [554, 169] on div "顧客來源比例 期間內顧客來源比例 0% 0% 0% 0% 0% 0% 4.08% 38.78% 0% 28.57% 24.49% 4.08% 無 0單 0% …" at bounding box center [484, 112] width 269 height 119
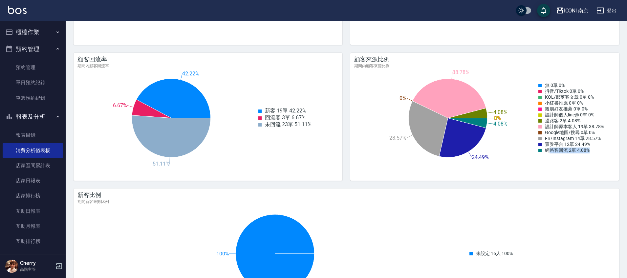
drag, startPoint x: 550, startPoint y: 156, endPoint x: 605, endPoint y: 155, distance: 54.5
click at [605, 155] on div "0% 0% 0% 0% 0% 0% 4.08% 38.78% 0% 28.57% 24.49% 4.08% 無 0單 0% 抖音/Tiktok 0單 0% K…" at bounding box center [482, 118] width 268 height 99
click at [468, 150] on icon at bounding box center [462, 137] width 47 height 39
click at [575, 154] on div "網路客回流 2單 4.08%" at bounding box center [572, 151] width 66 height 6
click at [462, 145] on icon at bounding box center [462, 137] width 47 height 39
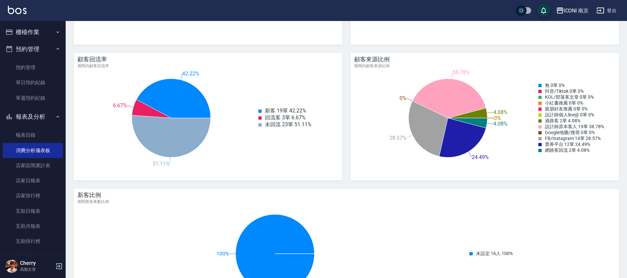
click at [555, 154] on div "網路客回流 2單 4.08%" at bounding box center [572, 151] width 66 height 6
drag, startPoint x: 512, startPoint y: 142, endPoint x: 423, endPoint y: 138, distance: 89.7
click at [512, 142] on icon "0% 0% 0% 0% 0% 0% 4.08% 38.78% 0% 28.57% 24.49% 4.08%" at bounding box center [448, 118] width 201 height 99
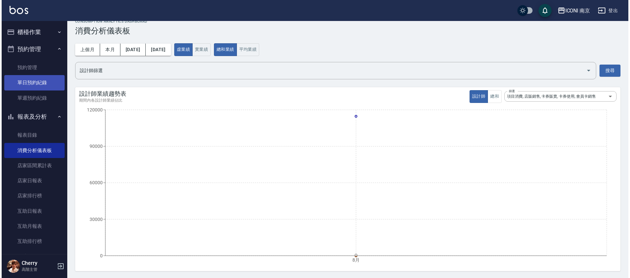
scroll to position [0, 0]
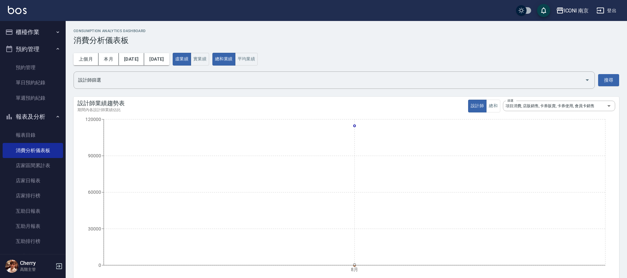
click at [40, 34] on button "櫃檯作業" at bounding box center [33, 32] width 60 height 17
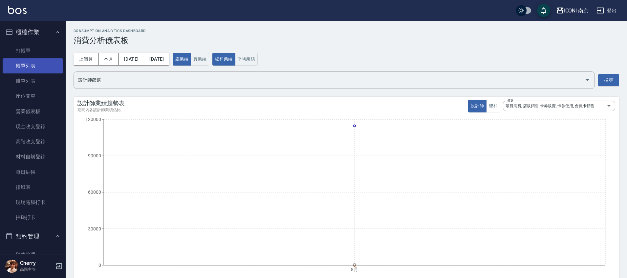
click at [33, 68] on link "帳單列表" at bounding box center [33, 65] width 60 height 15
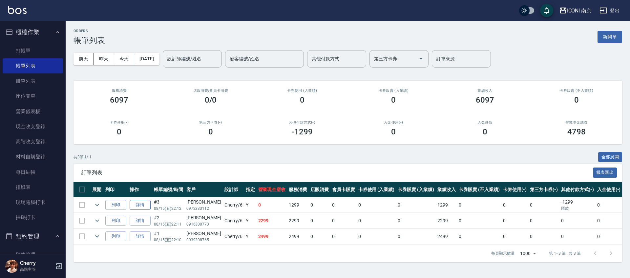
click at [147, 203] on link "詳情" at bounding box center [140, 205] width 21 height 10
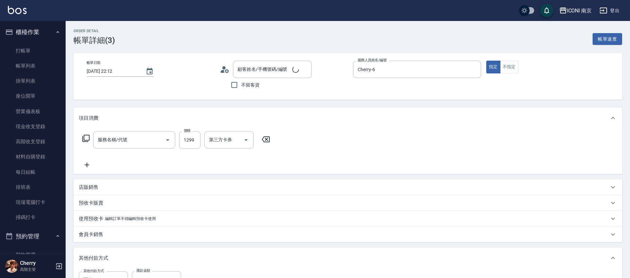
type input "2025/08/15 22:12"
type input "Cherry-6"
type input "FB/Instagram"
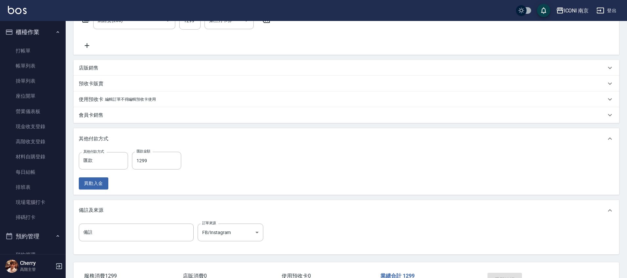
type input "網路燙(200)"
type input "許亦珊/0972333112/"
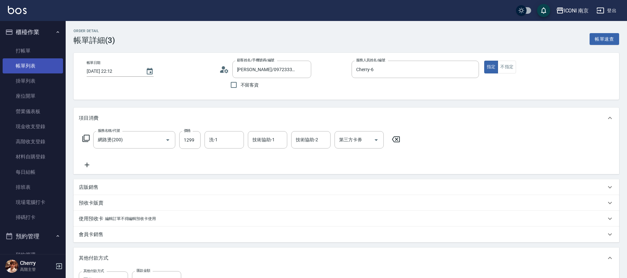
click at [32, 63] on link "帳單列表" at bounding box center [33, 65] width 60 height 15
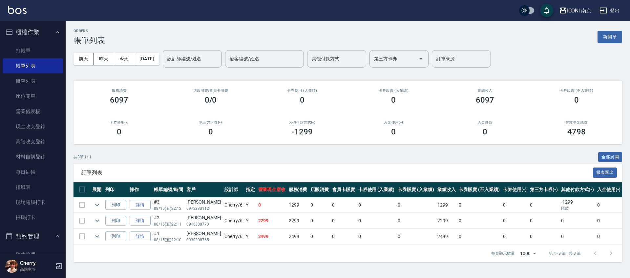
click at [103, 65] on div "前天 昨天 今天 2025/08/15 設計師編號/姓名 設計師編號/姓名 顧客編號/姓名 顧客編號/姓名 其他付款方式 其他付款方式 第三方卡券 第三方卡券…" at bounding box center [348, 59] width 549 height 28
click at [106, 61] on button "昨天" at bounding box center [104, 59] width 20 height 12
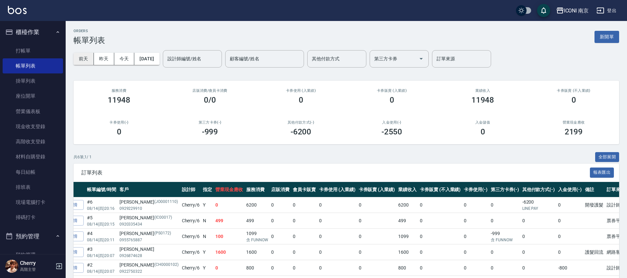
click at [86, 59] on button "前天" at bounding box center [84, 59] width 20 height 12
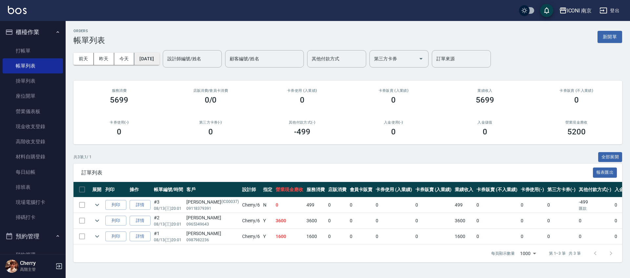
click at [148, 58] on button "2025/08/13" at bounding box center [146, 59] width 25 height 12
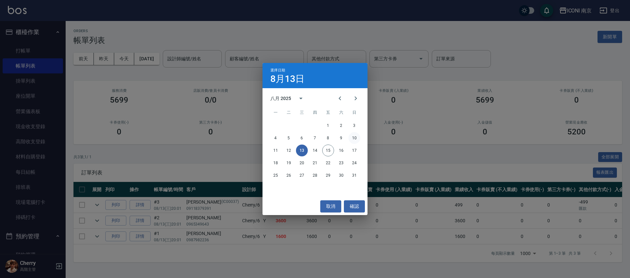
click at [351, 137] on button "10" at bounding box center [355, 138] width 12 height 12
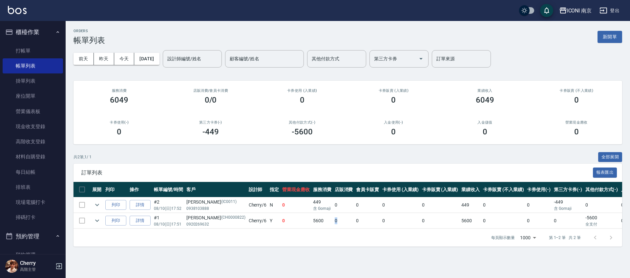
drag, startPoint x: 313, startPoint y: 228, endPoint x: 318, endPoint y: 228, distance: 5.3
click at [333, 228] on td "0" at bounding box center [344, 220] width 22 height 15
click at [23, 54] on link "打帳單" at bounding box center [33, 50] width 60 height 15
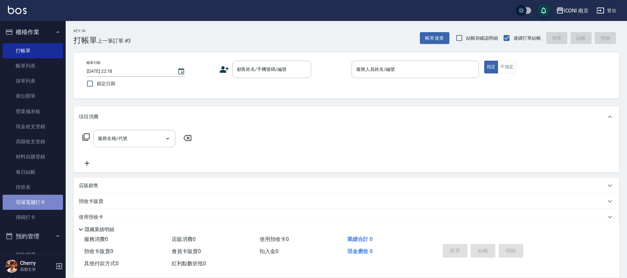
click at [33, 208] on link "現場電腦打卡" at bounding box center [33, 202] width 60 height 15
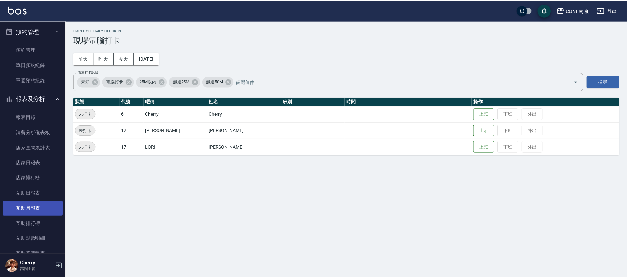
scroll to position [246, 0]
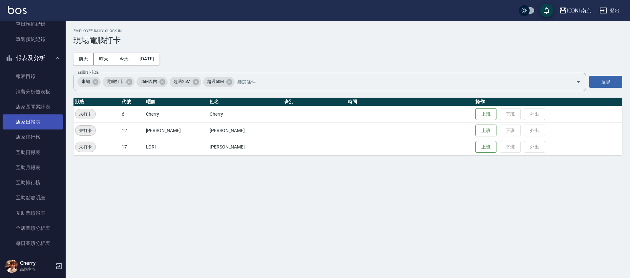
click at [29, 115] on link "店家日報表" at bounding box center [33, 122] width 60 height 15
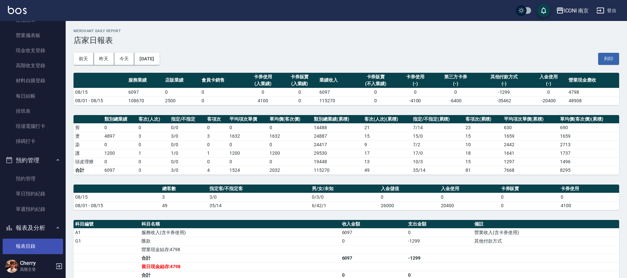
scroll to position [164, 0]
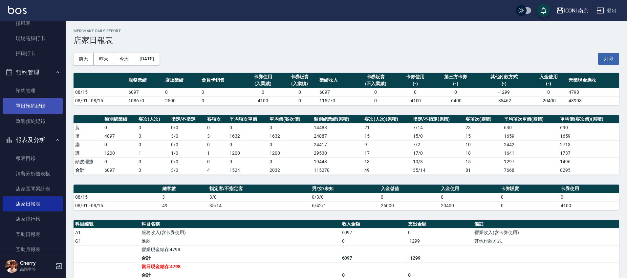
click at [39, 105] on link "單日預約紀錄" at bounding box center [33, 106] width 60 height 15
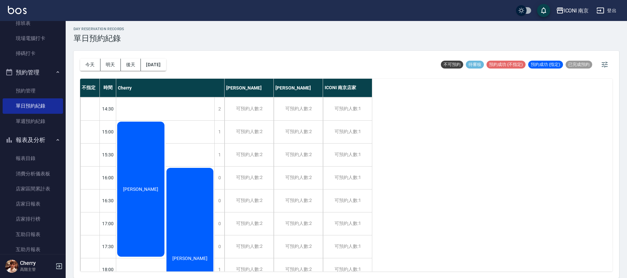
scroll to position [182, 0]
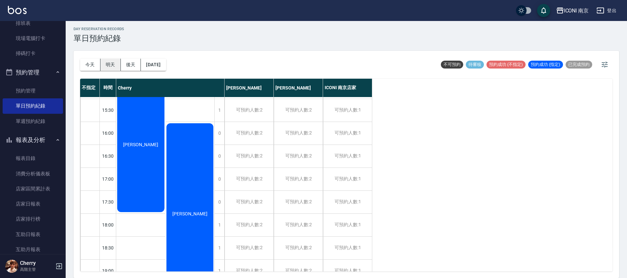
click at [113, 68] on button "明天" at bounding box center [110, 65] width 20 height 12
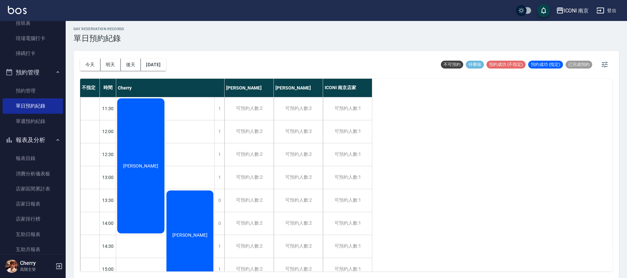
click at [138, 178] on div "謝方慈" at bounding box center [140, 166] width 49 height 137
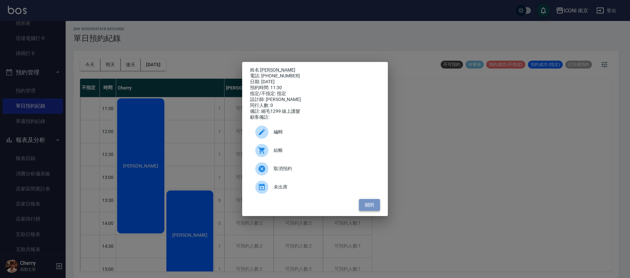
click at [372, 209] on button "關閉" at bounding box center [369, 205] width 21 height 12
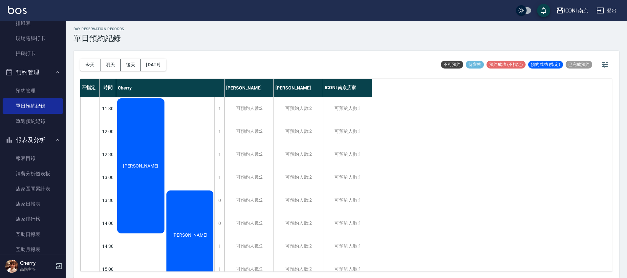
click at [456, 178] on div "不指定 時間 Cherry 林雯倩 張育綺 ICONI 南京店家 11:30 12:00 12:30 13:00 13:30 14:00 14:30 15:0…" at bounding box center [346, 175] width 533 height 193
click at [472, 153] on div "不指定 時間 Cherry 林雯倩 張育綺 ICONI 南京店家 11:30 12:00 12:30 13:00 13:30 14:00 14:30 15:0…" at bounding box center [346, 175] width 533 height 193
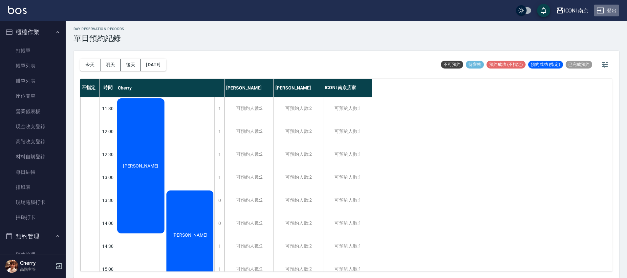
click at [605, 6] on button "登出" at bounding box center [606, 11] width 25 height 12
